Goal: Navigation & Orientation: Find specific page/section

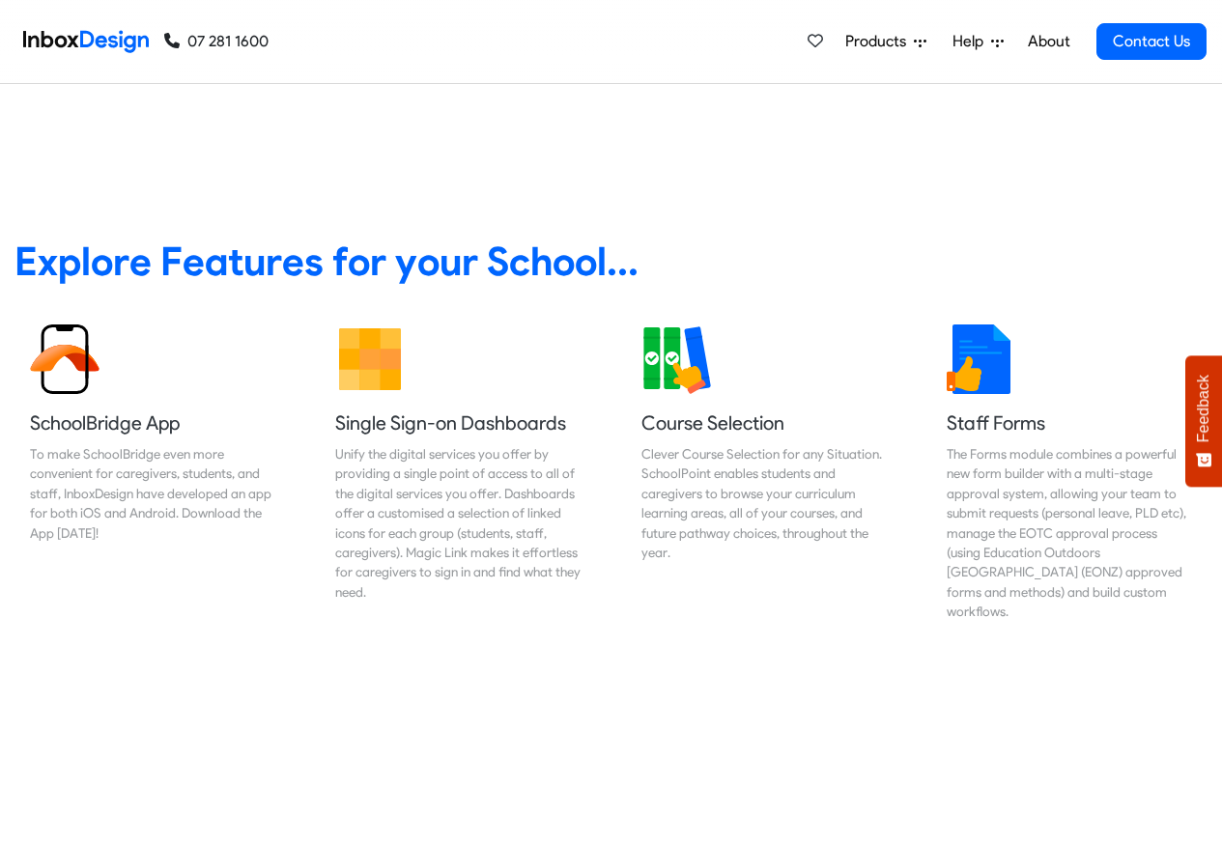
scroll to position [695, 0]
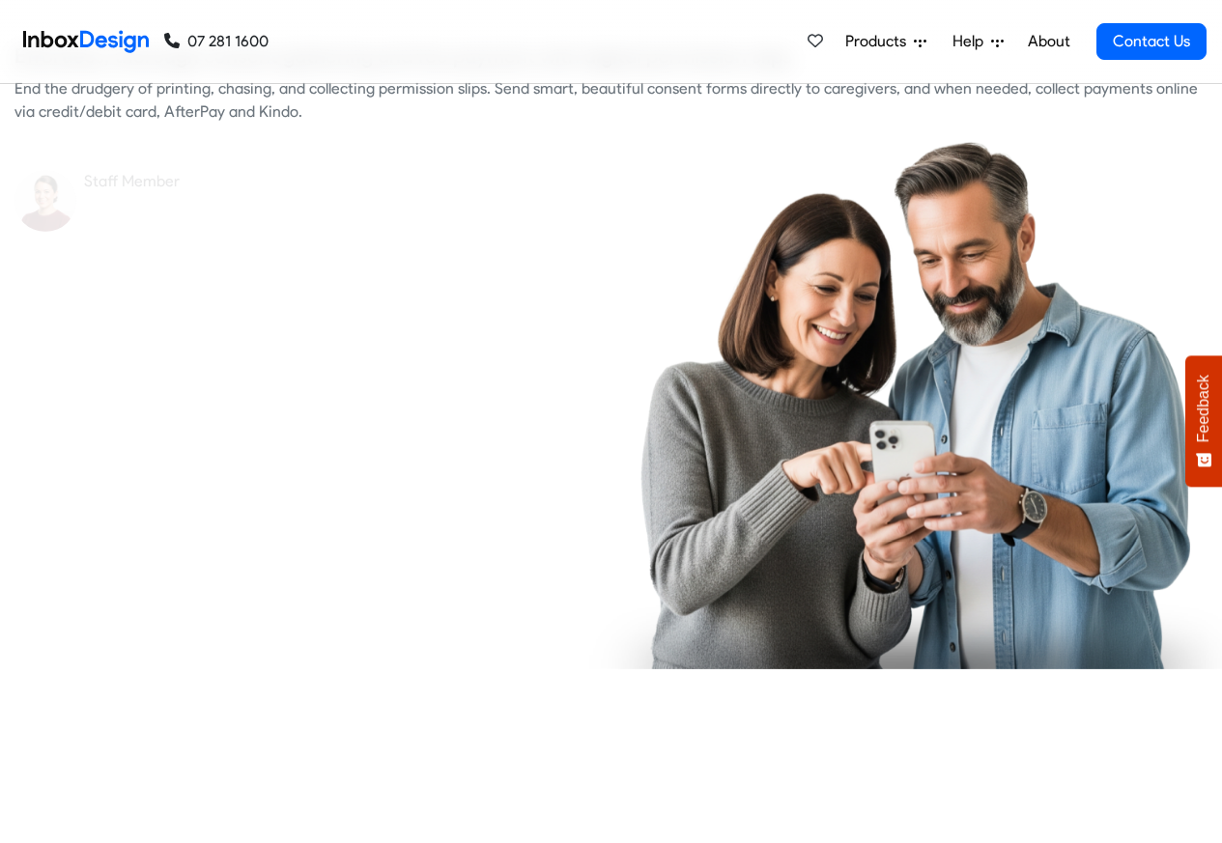
checkbox input "true"
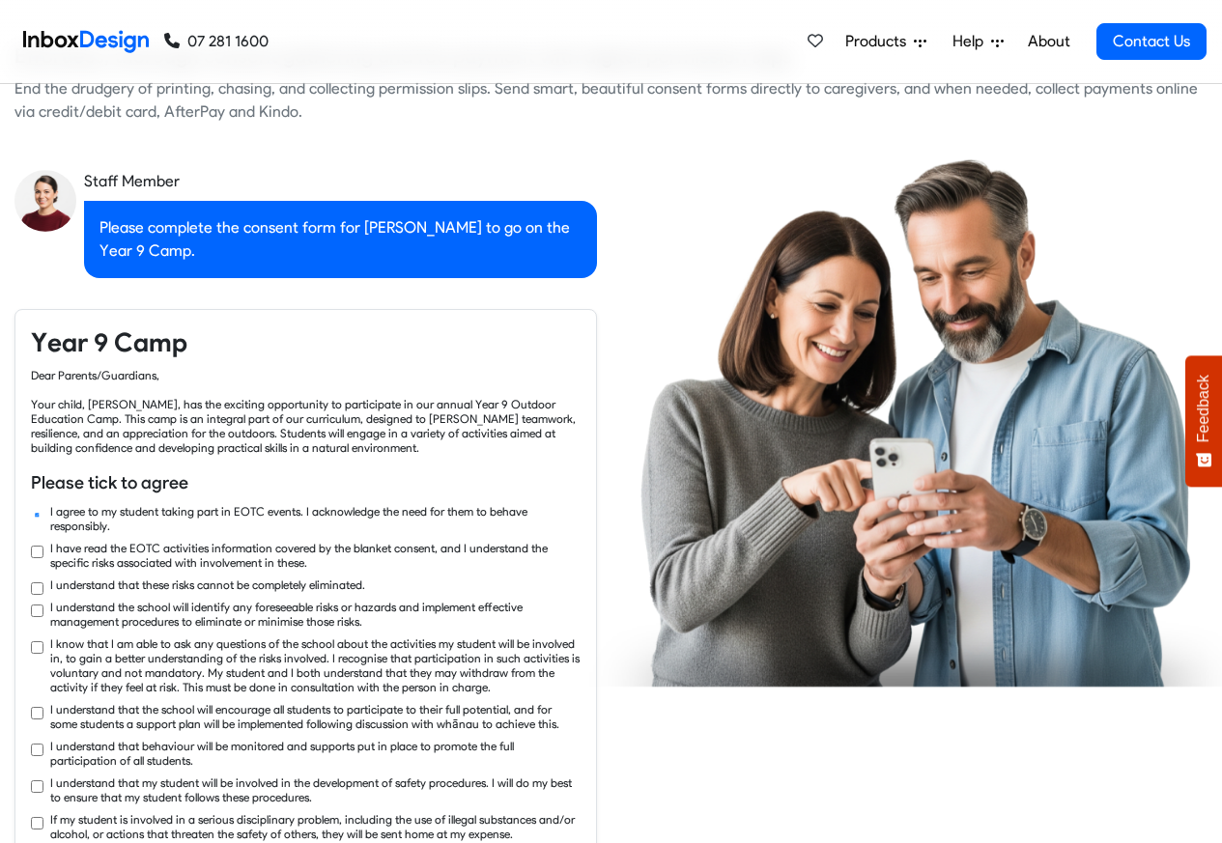
checkbox input "true"
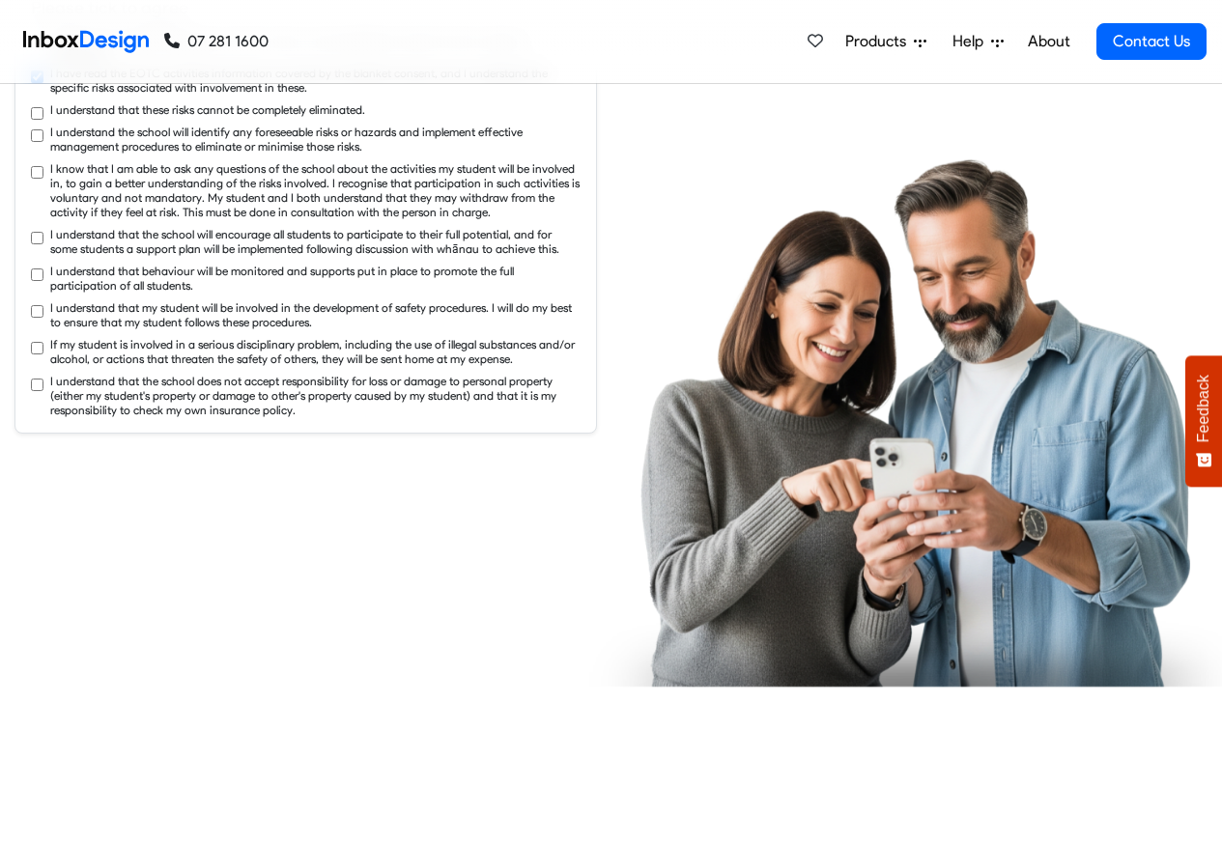
checkbox input "true"
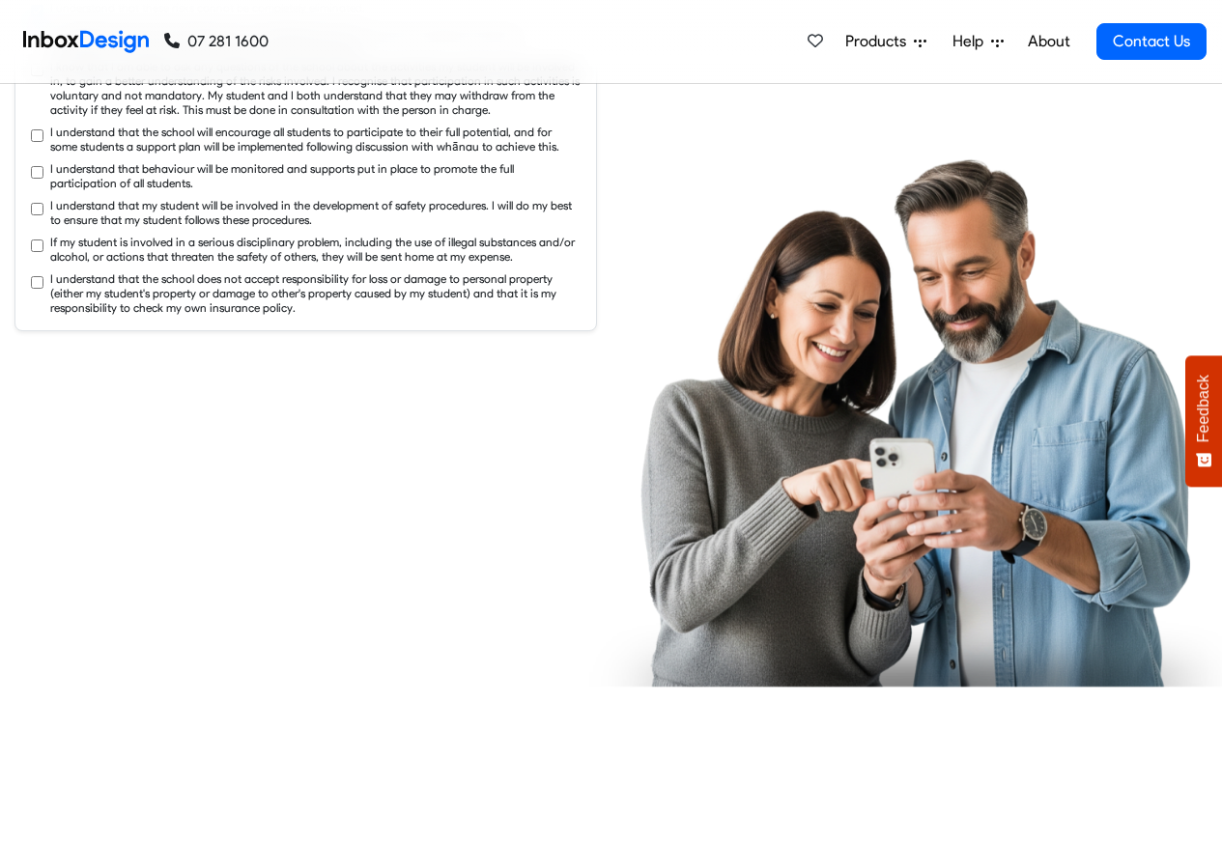
checkbox input "true"
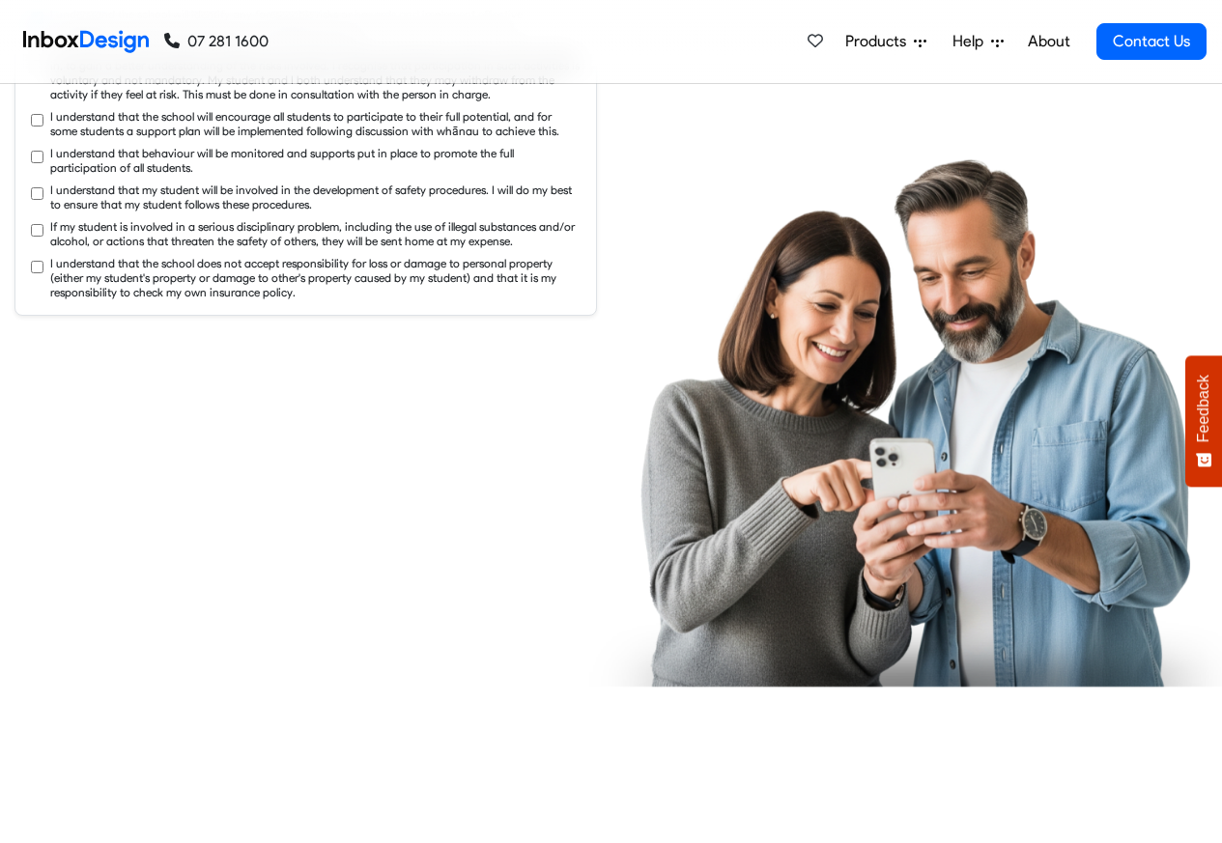
checkbox input "true"
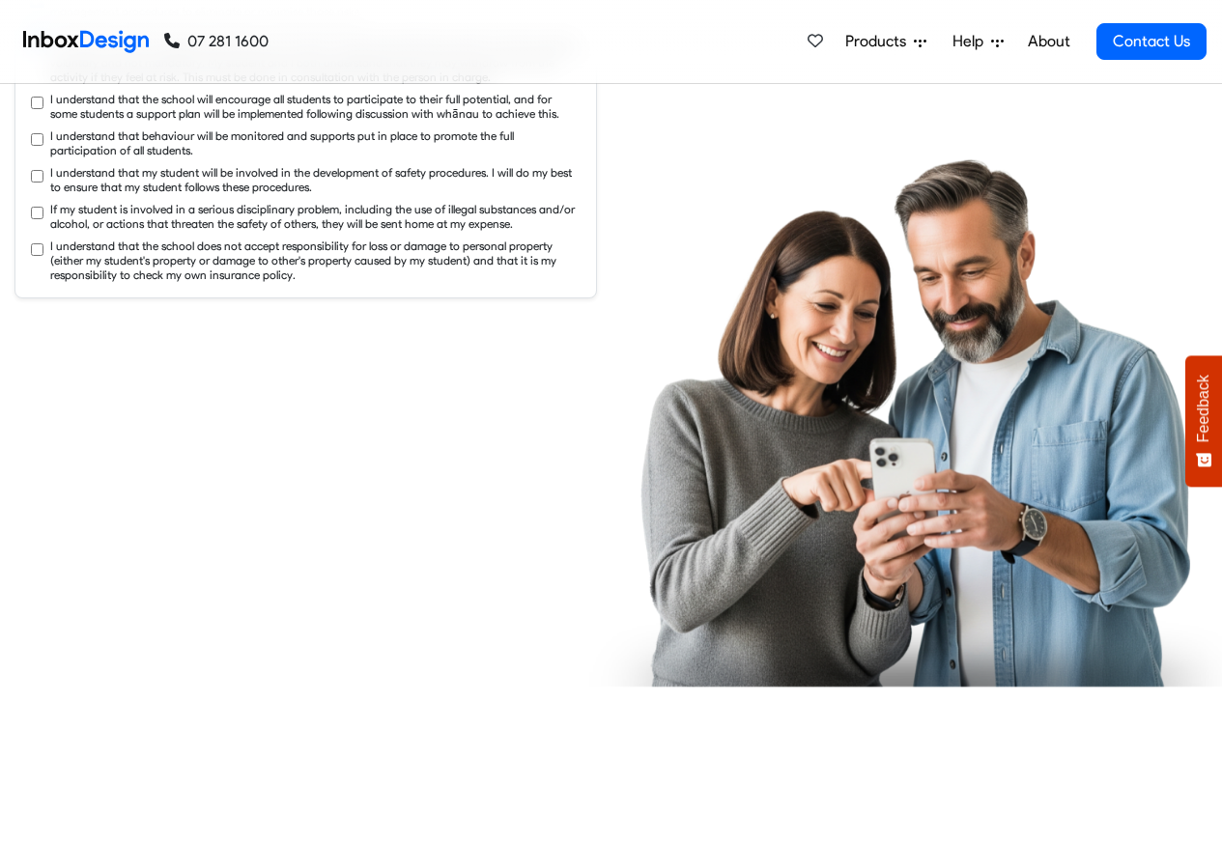
checkbox input "true"
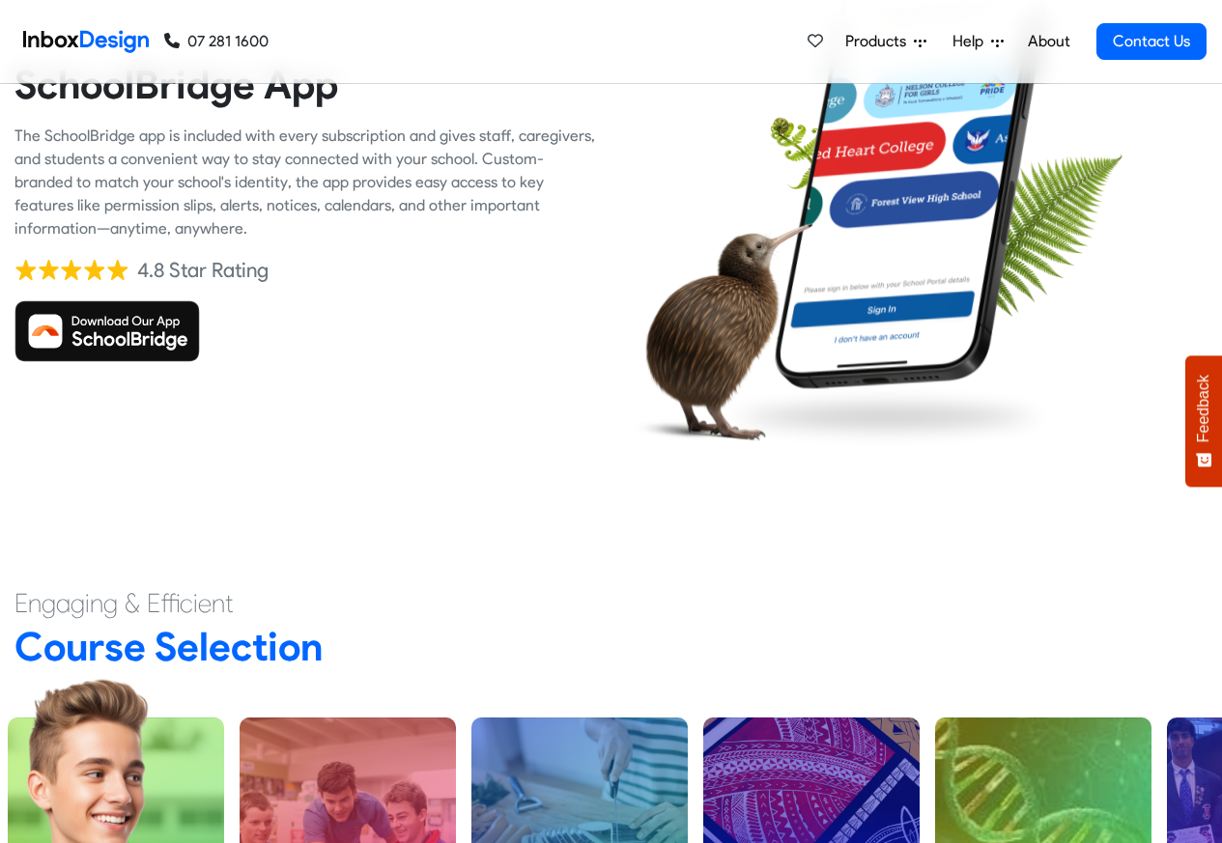
scroll to position [4868, 0]
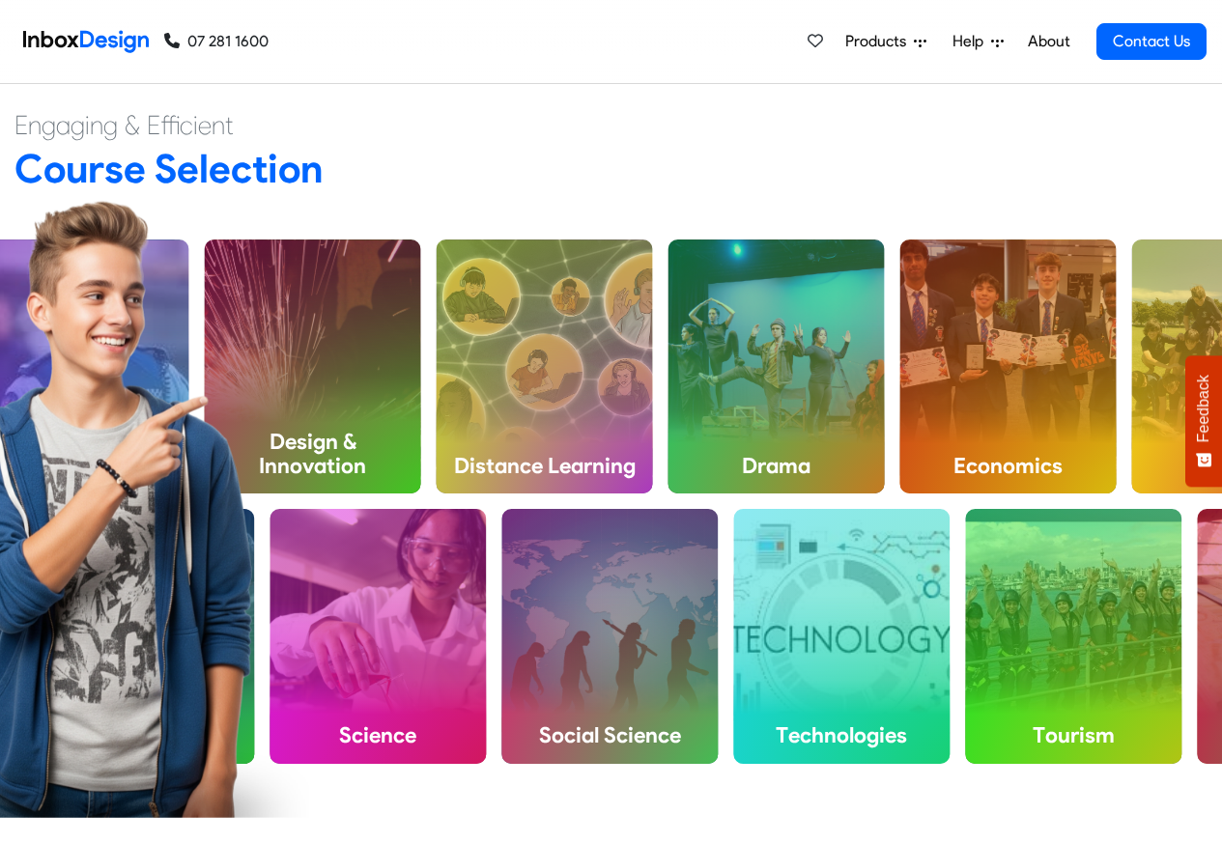
click at [1050, 40] on link "About" at bounding box center [1048, 41] width 53 height 39
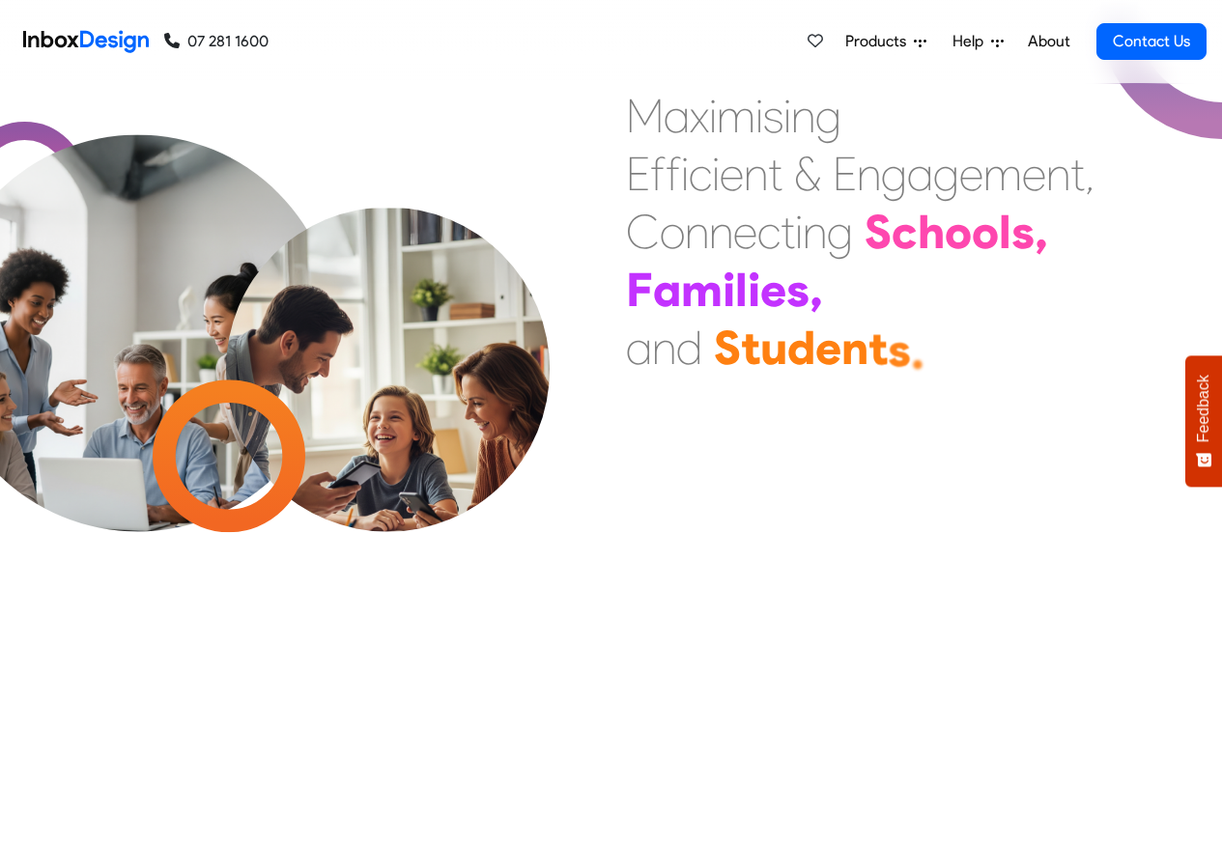
scroll to position [4871, 0]
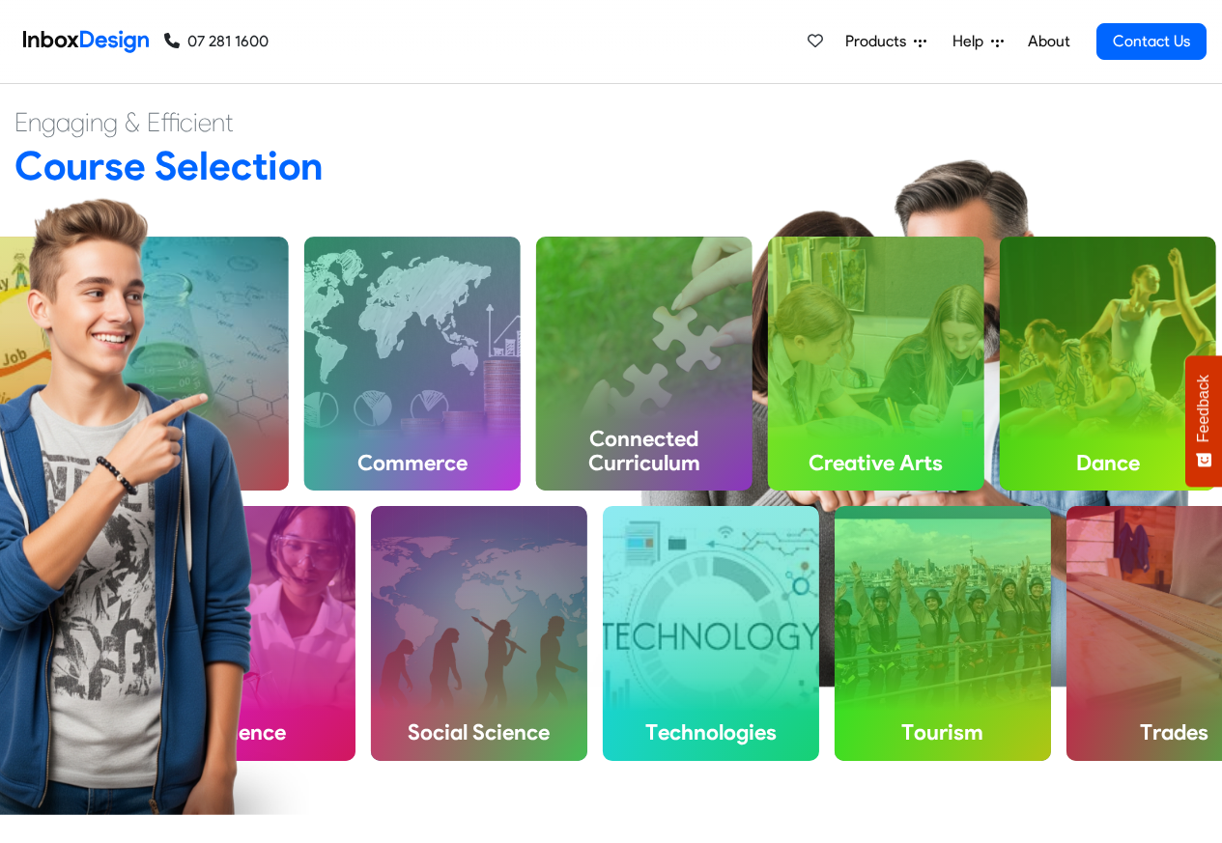
checkbox input "true"
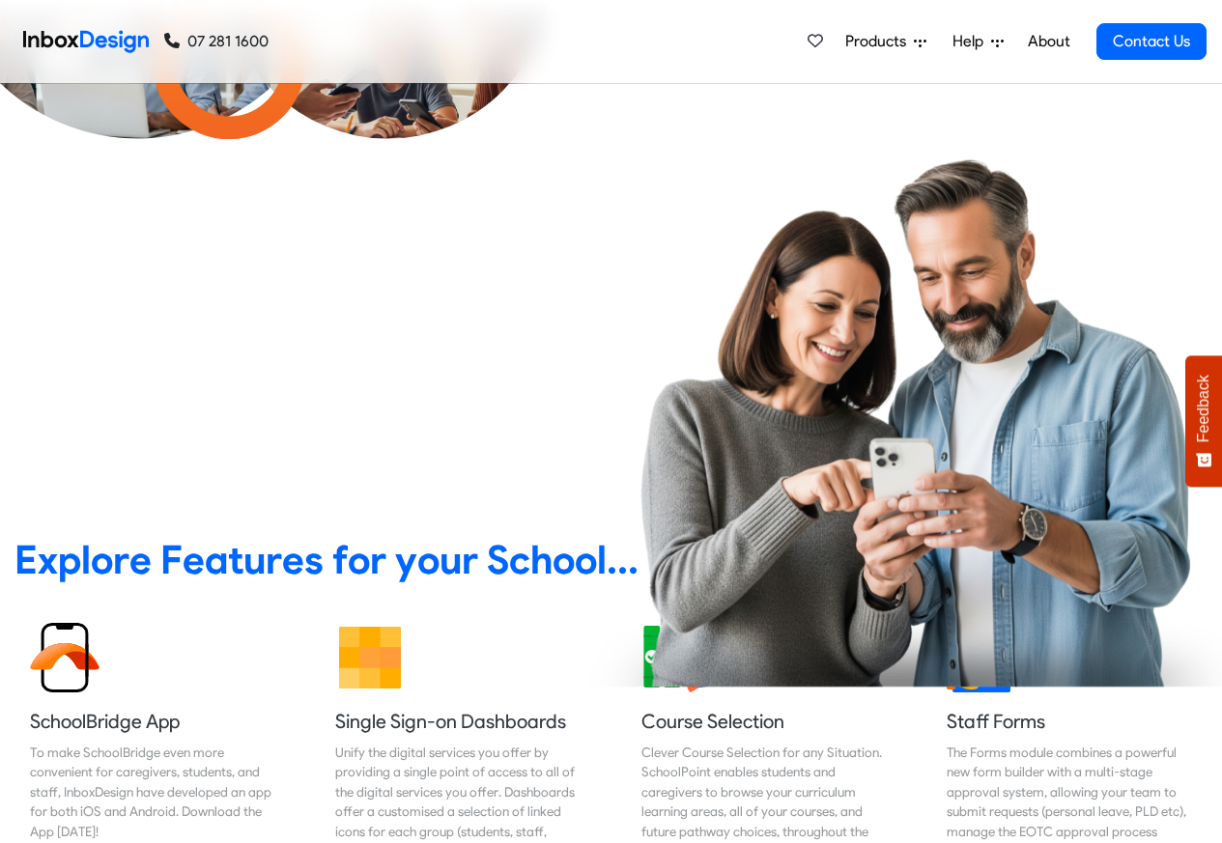
checkbox input "true"
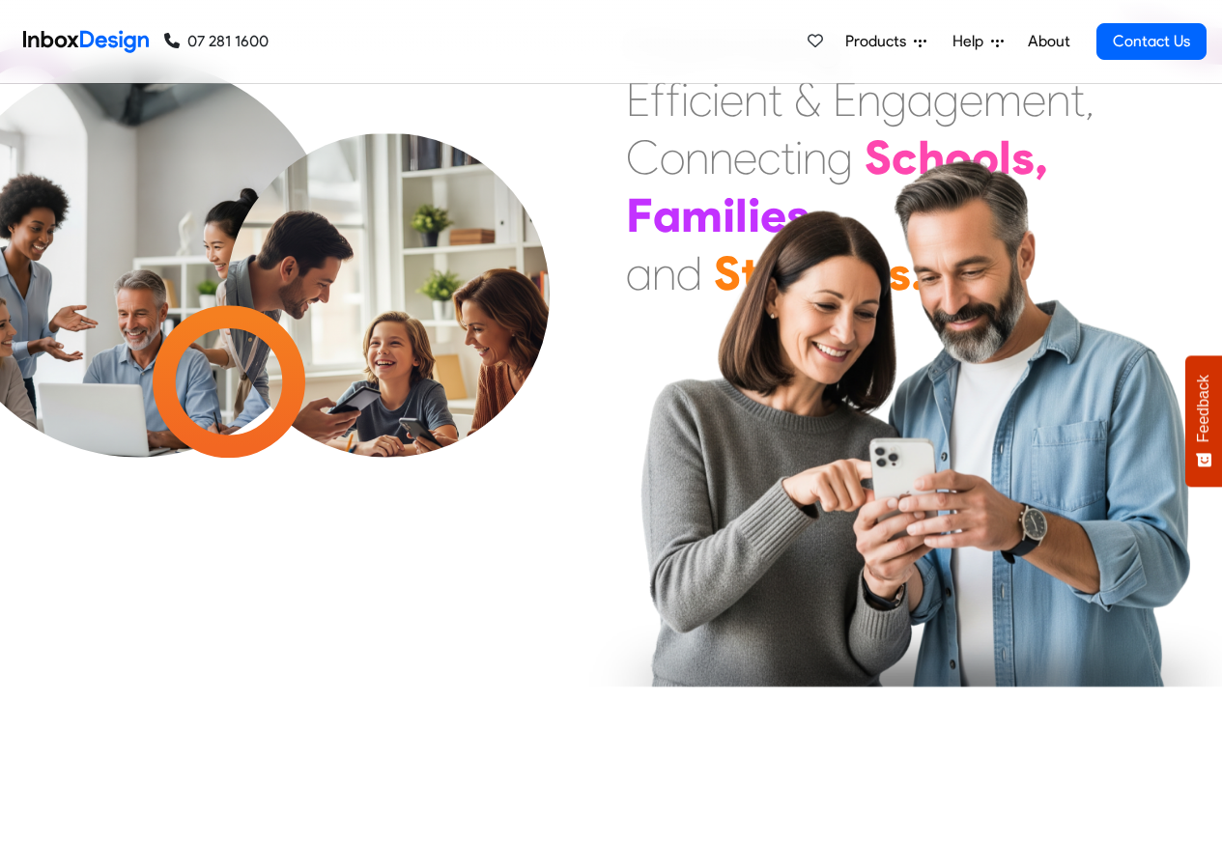
checkbox input "true"
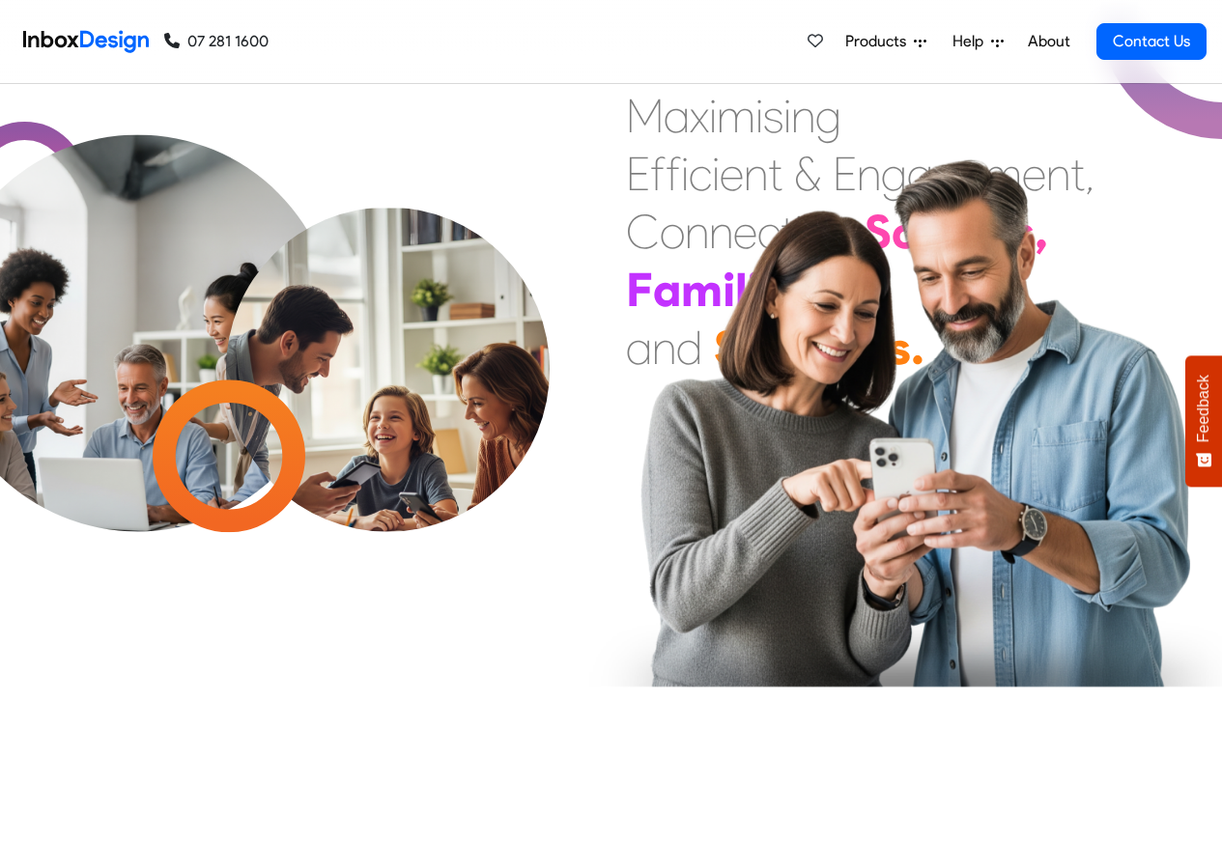
checkbox input "true"
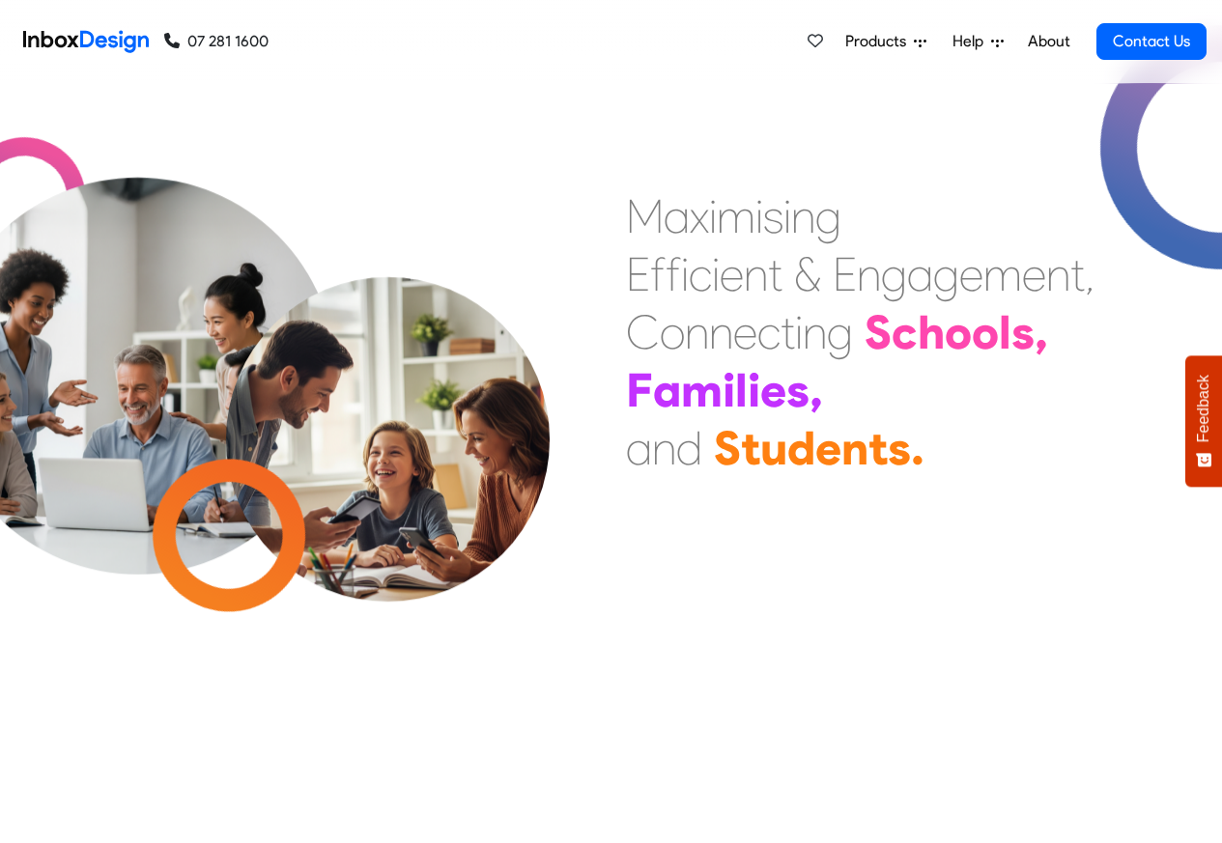
checkbox input "true"
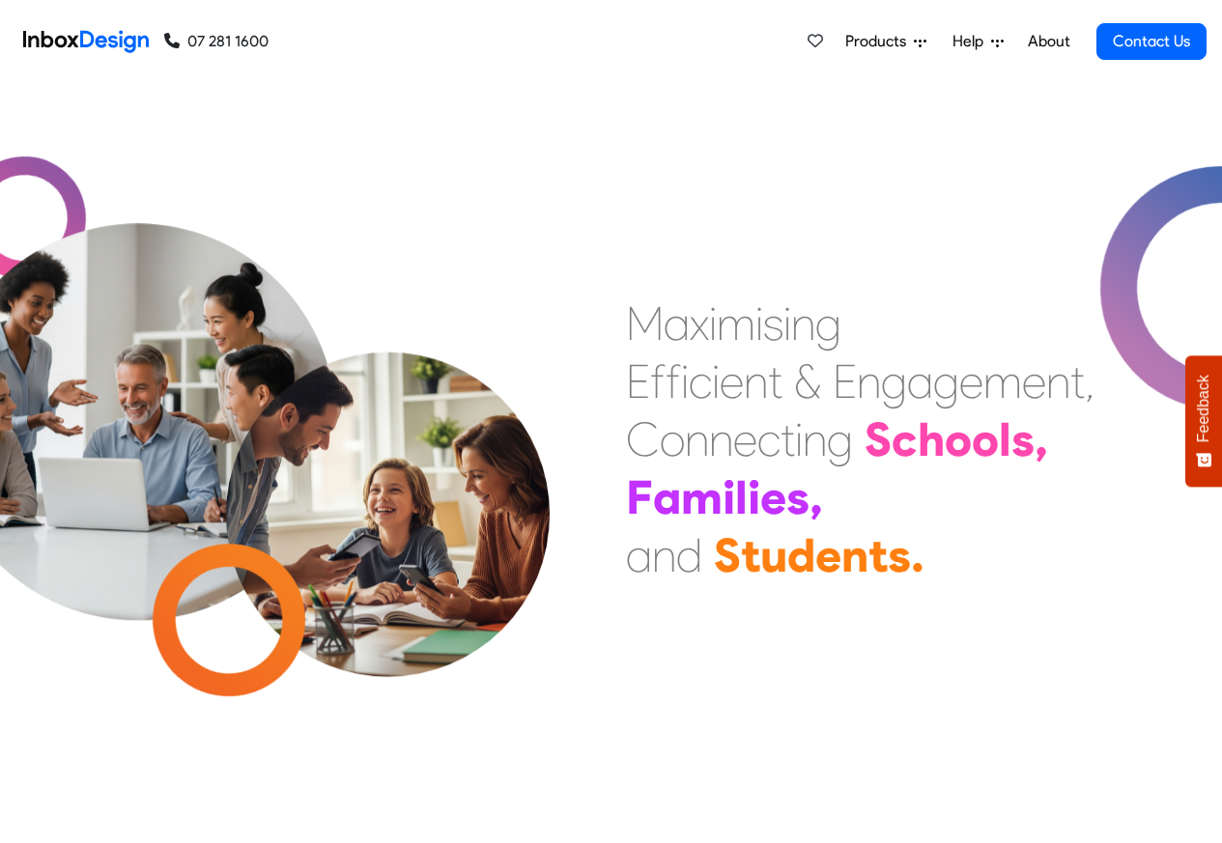
checkbox input "true"
